Goal: Task Accomplishment & Management: Use online tool/utility

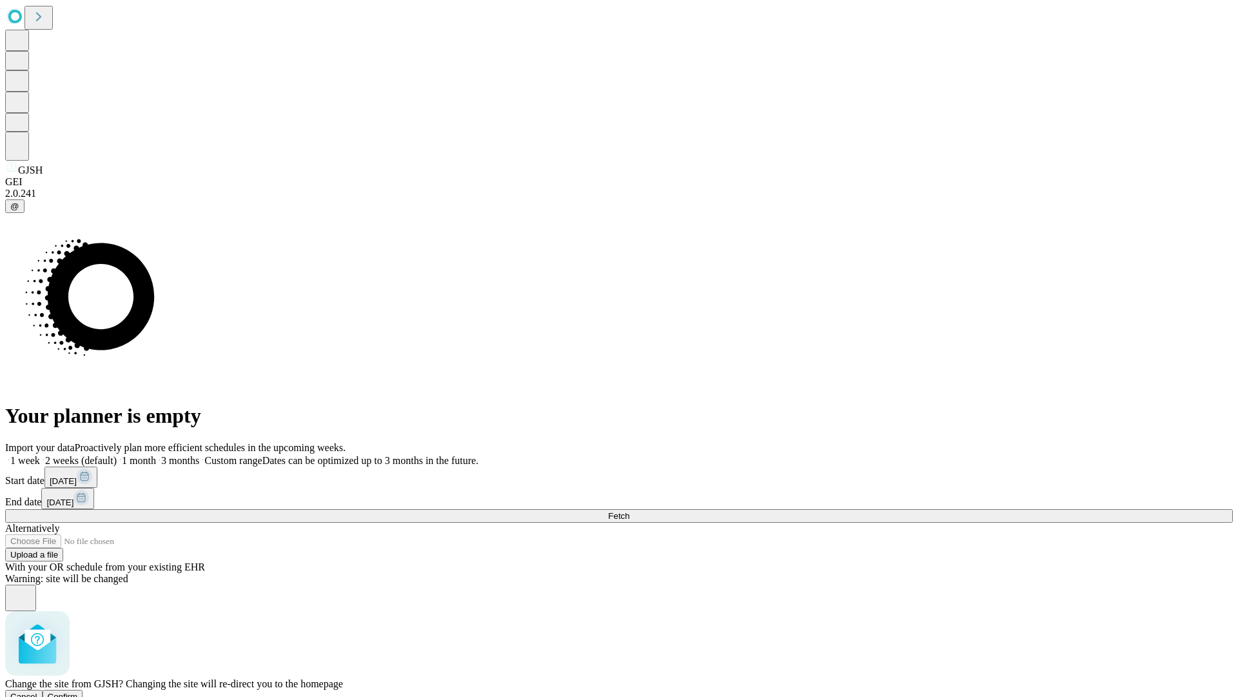
click at [78, 691] on span "Confirm" at bounding box center [63, 696] width 30 height 10
click at [156, 455] on label "1 month" at bounding box center [136, 460] width 39 height 11
click at [630, 511] on span "Fetch" at bounding box center [618, 516] width 21 height 10
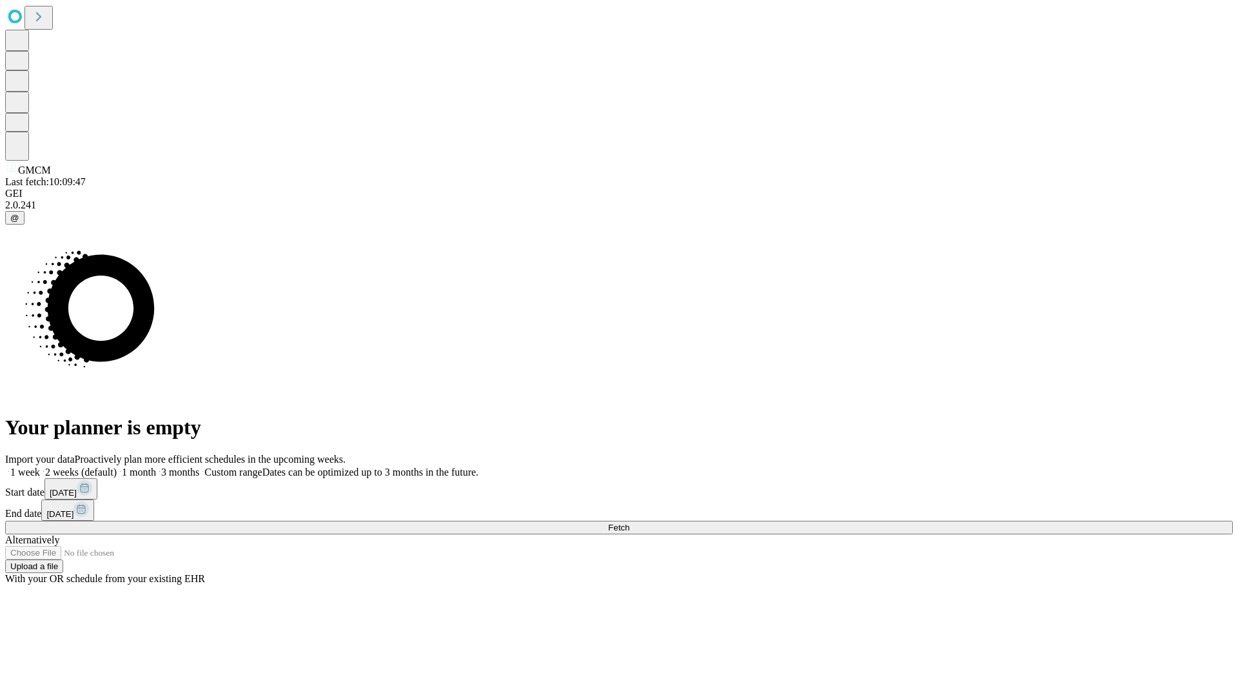
click at [156, 466] on label "1 month" at bounding box center [136, 471] width 39 height 11
click at [630, 522] on span "Fetch" at bounding box center [618, 527] width 21 height 10
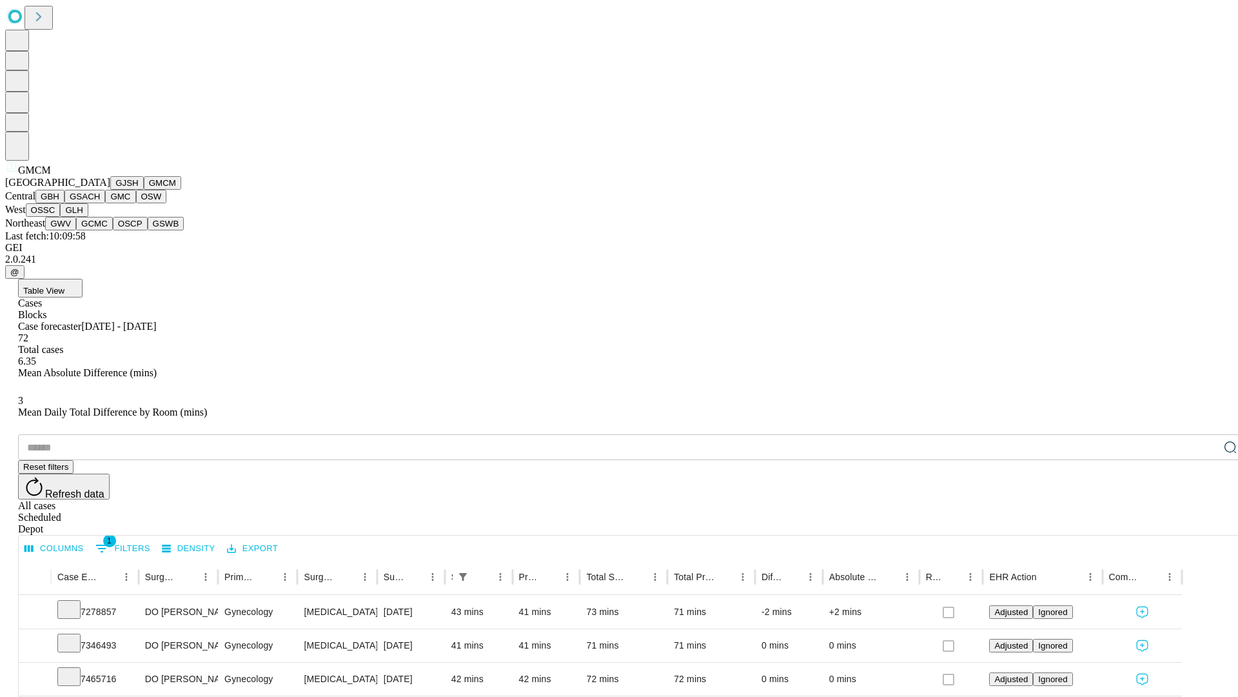
click at [65, 203] on button "GBH" at bounding box center [49, 197] width 29 height 14
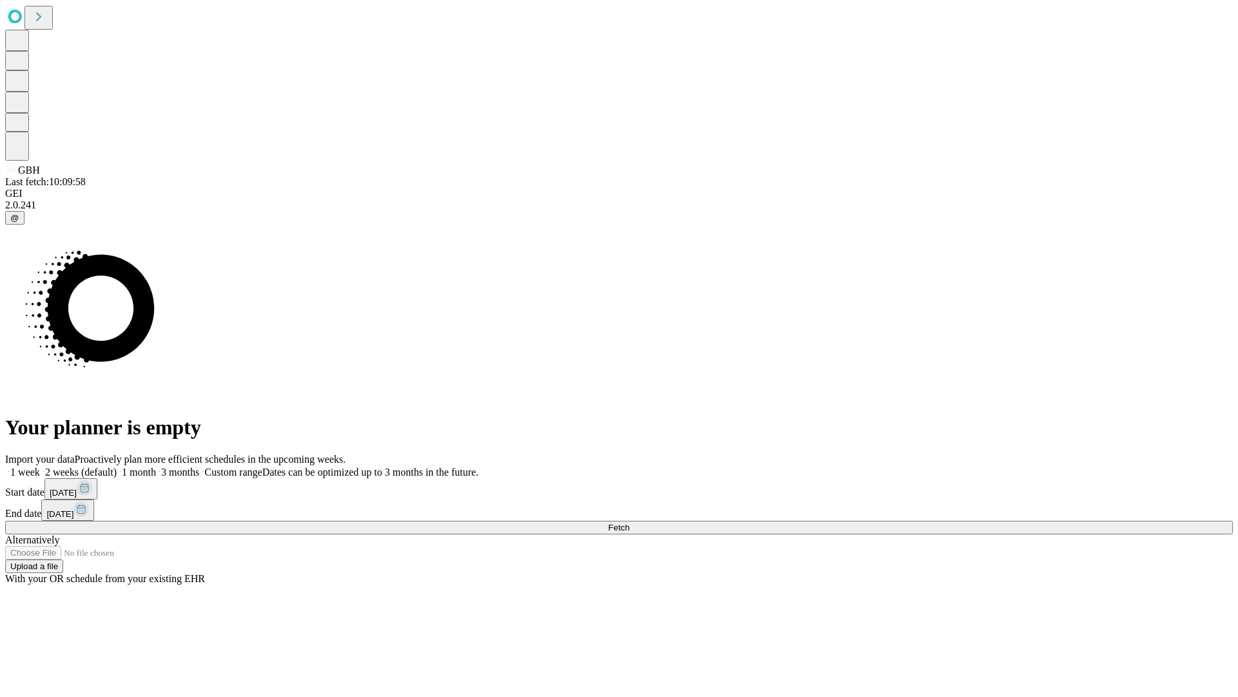
click at [156, 466] on label "1 month" at bounding box center [136, 471] width 39 height 11
click at [630, 522] on span "Fetch" at bounding box center [618, 527] width 21 height 10
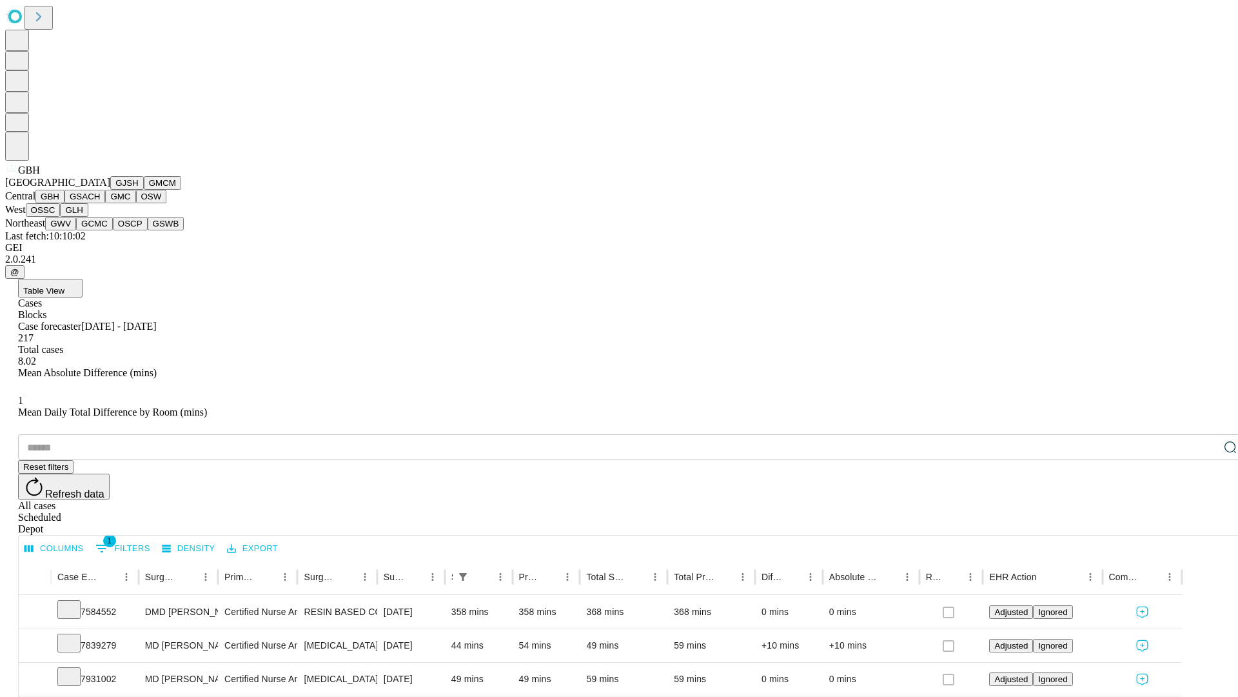
click at [100, 203] on button "GSACH" at bounding box center [85, 197] width 41 height 14
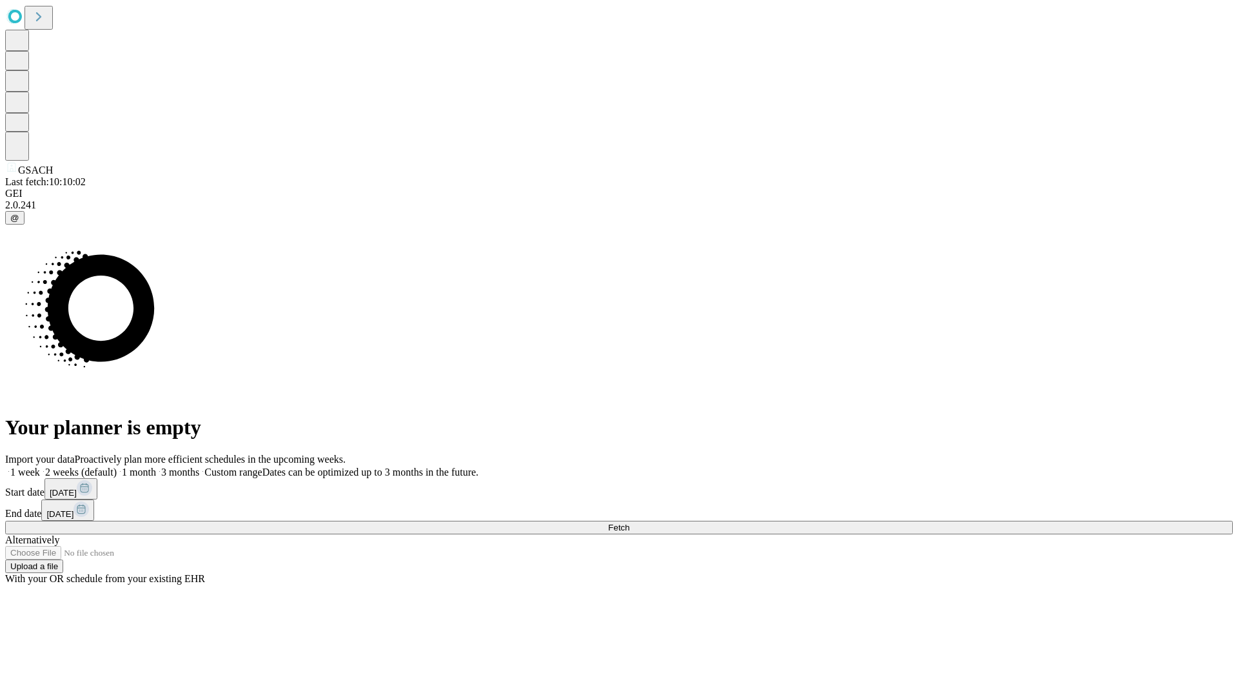
click at [156, 466] on label "1 month" at bounding box center [136, 471] width 39 height 11
click at [630, 522] on span "Fetch" at bounding box center [618, 527] width 21 height 10
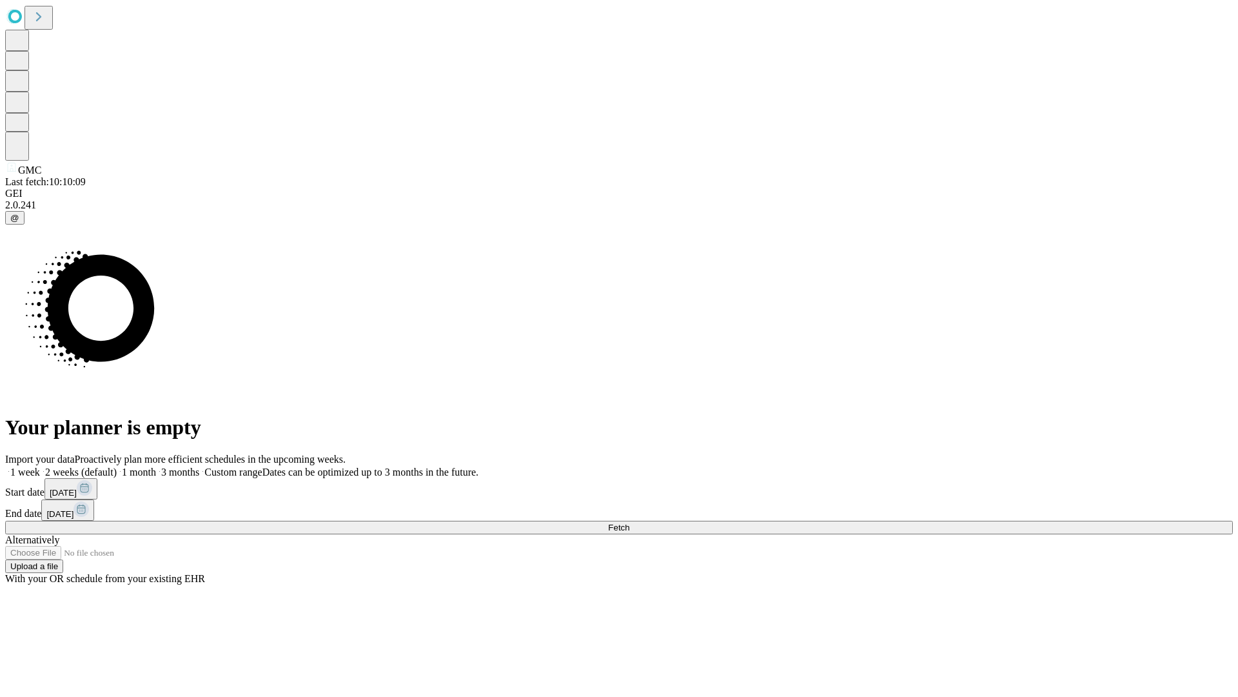
click at [156, 466] on label "1 month" at bounding box center [136, 471] width 39 height 11
click at [630, 522] on span "Fetch" at bounding box center [618, 527] width 21 height 10
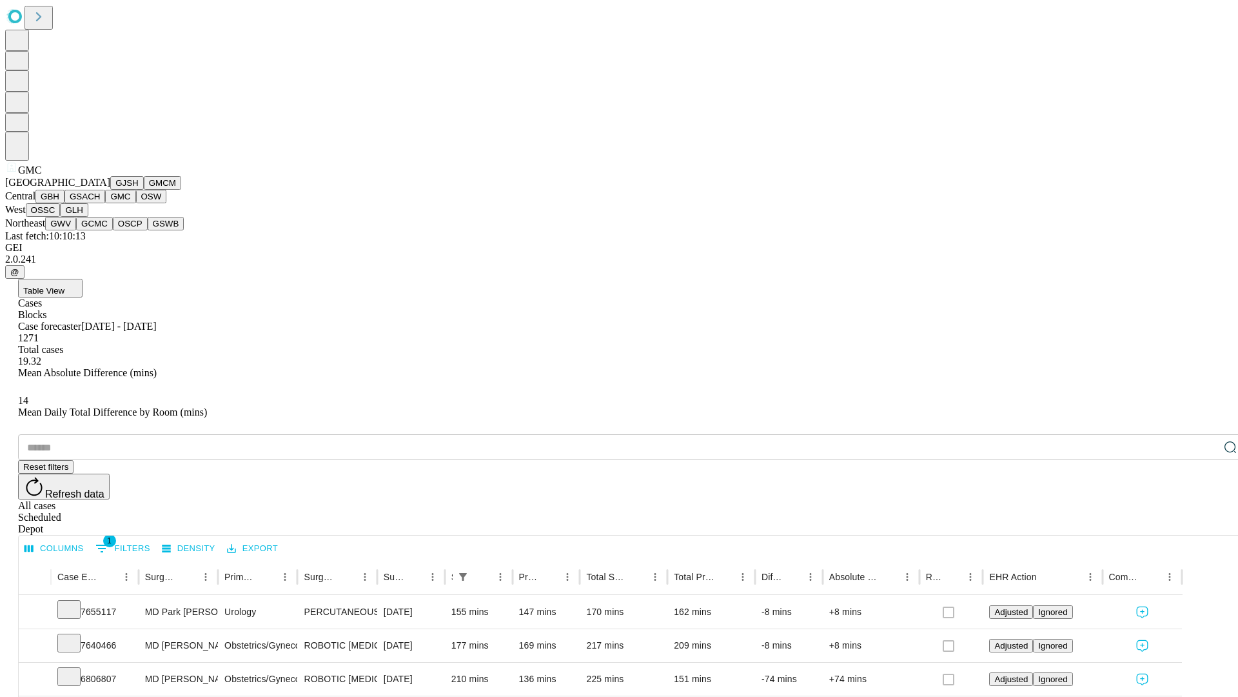
click at [136, 203] on button "OSW" at bounding box center [151, 197] width 31 height 14
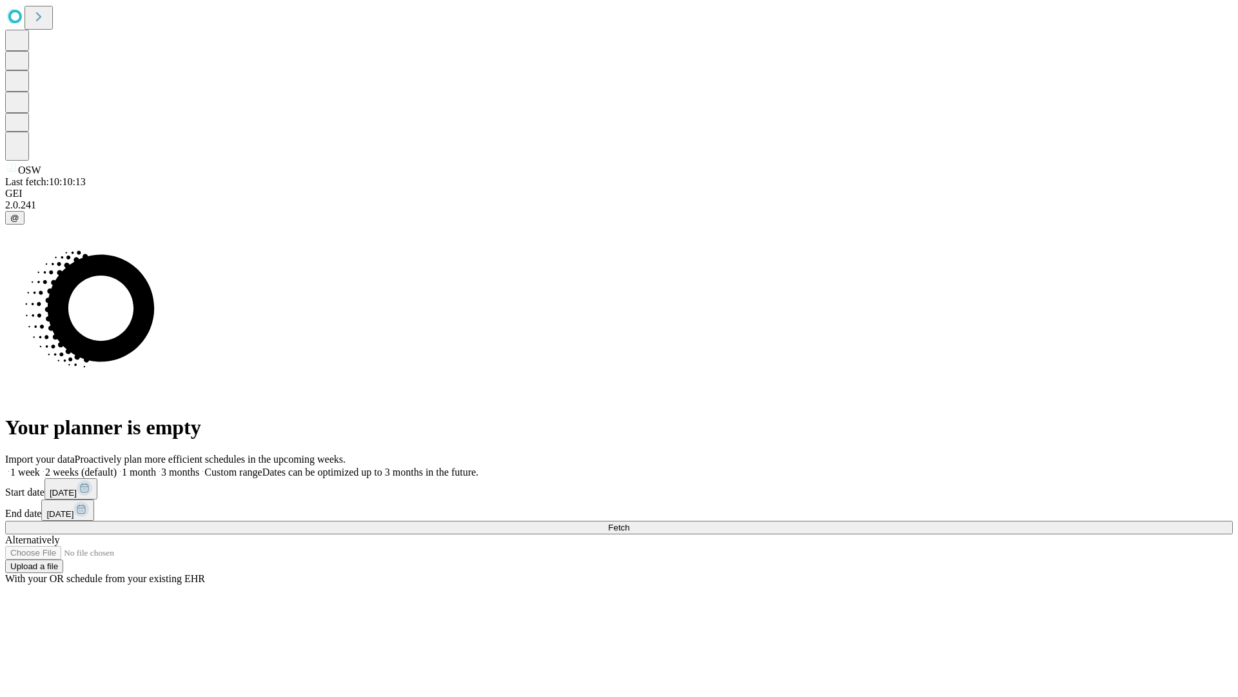
click at [156, 466] on label "1 month" at bounding box center [136, 471] width 39 height 11
click at [630, 522] on span "Fetch" at bounding box center [618, 527] width 21 height 10
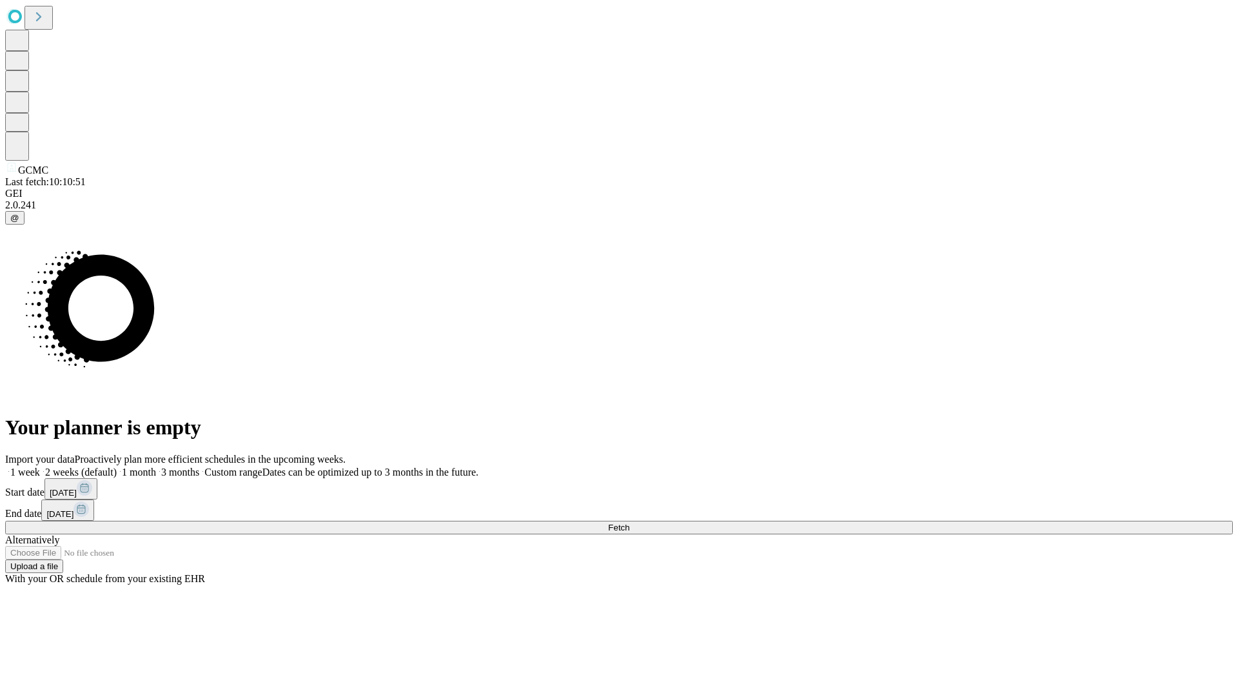
click at [156, 466] on label "1 month" at bounding box center [136, 471] width 39 height 11
click at [630, 522] on span "Fetch" at bounding box center [618, 527] width 21 height 10
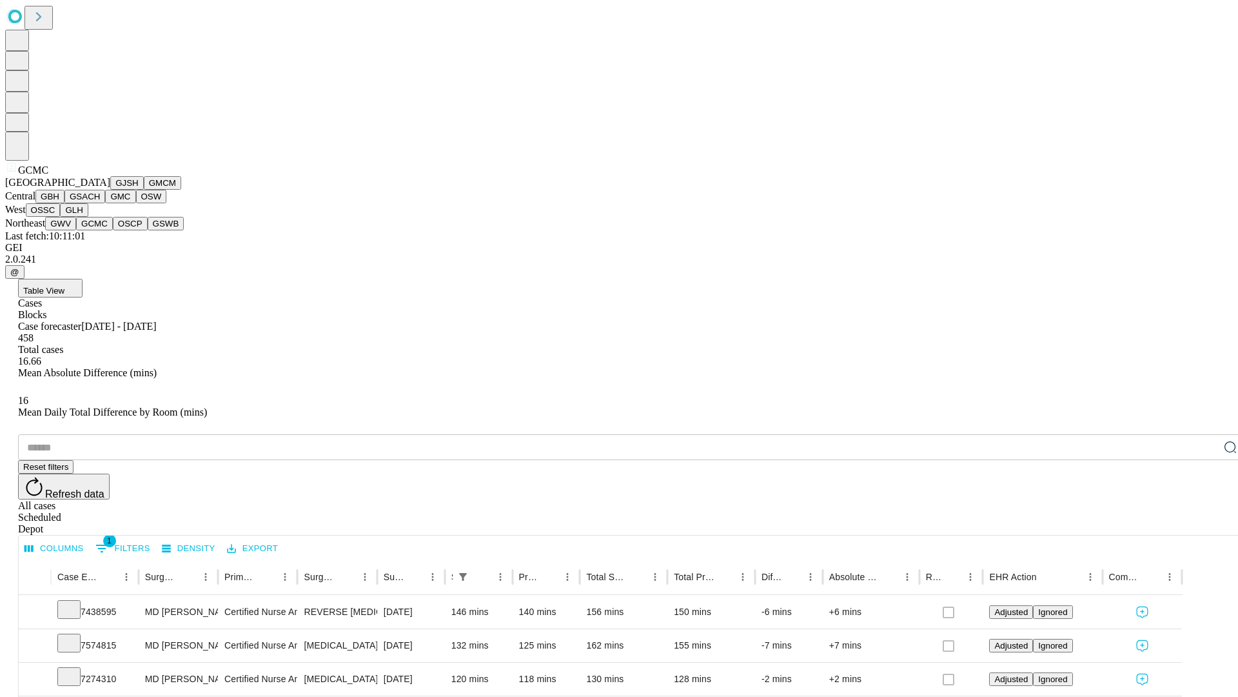
click at [113, 230] on button "OSCP" at bounding box center [130, 224] width 35 height 14
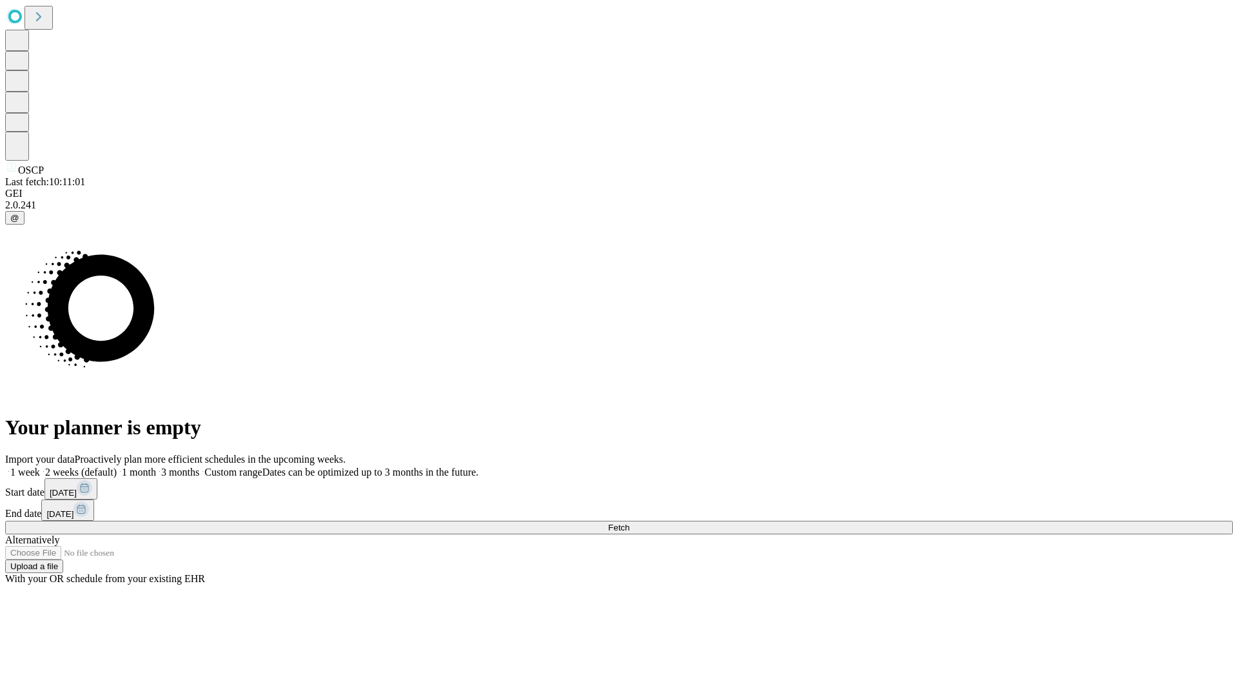
click at [156, 466] on label "1 month" at bounding box center [136, 471] width 39 height 11
click at [630, 522] on span "Fetch" at bounding box center [618, 527] width 21 height 10
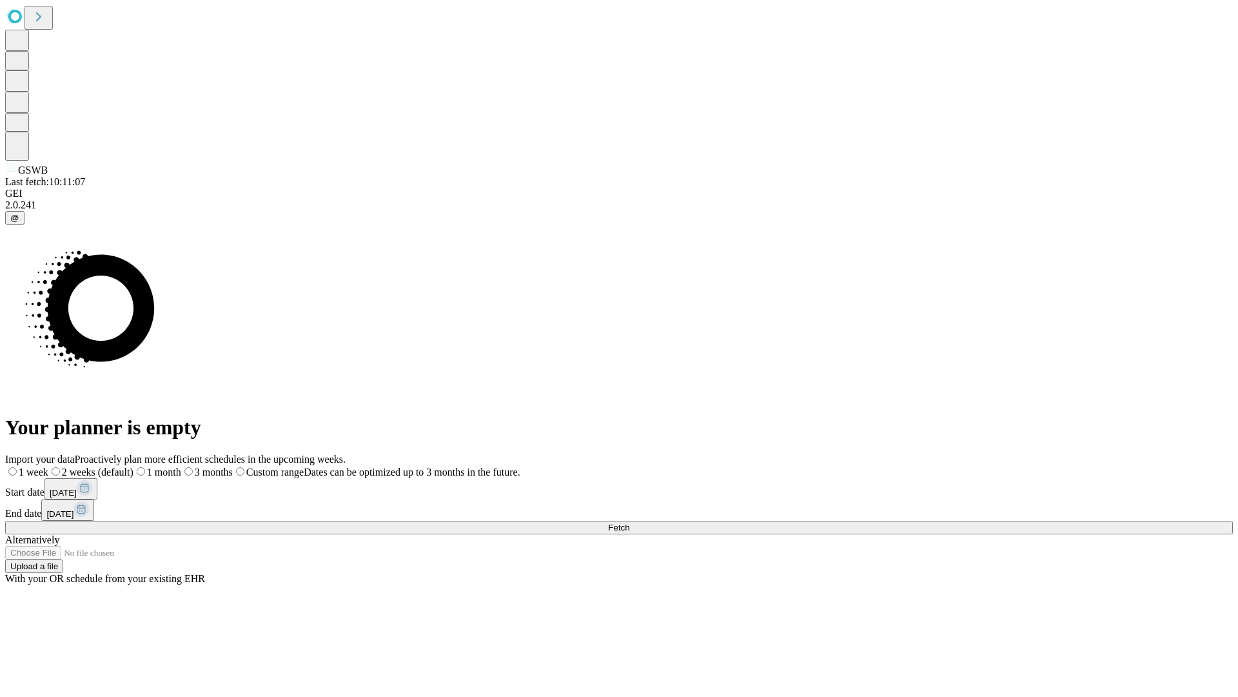
click at [181, 466] on label "1 month" at bounding box center [158, 471] width 48 height 11
click at [630, 522] on span "Fetch" at bounding box center [618, 527] width 21 height 10
